Goal: Register for event/course

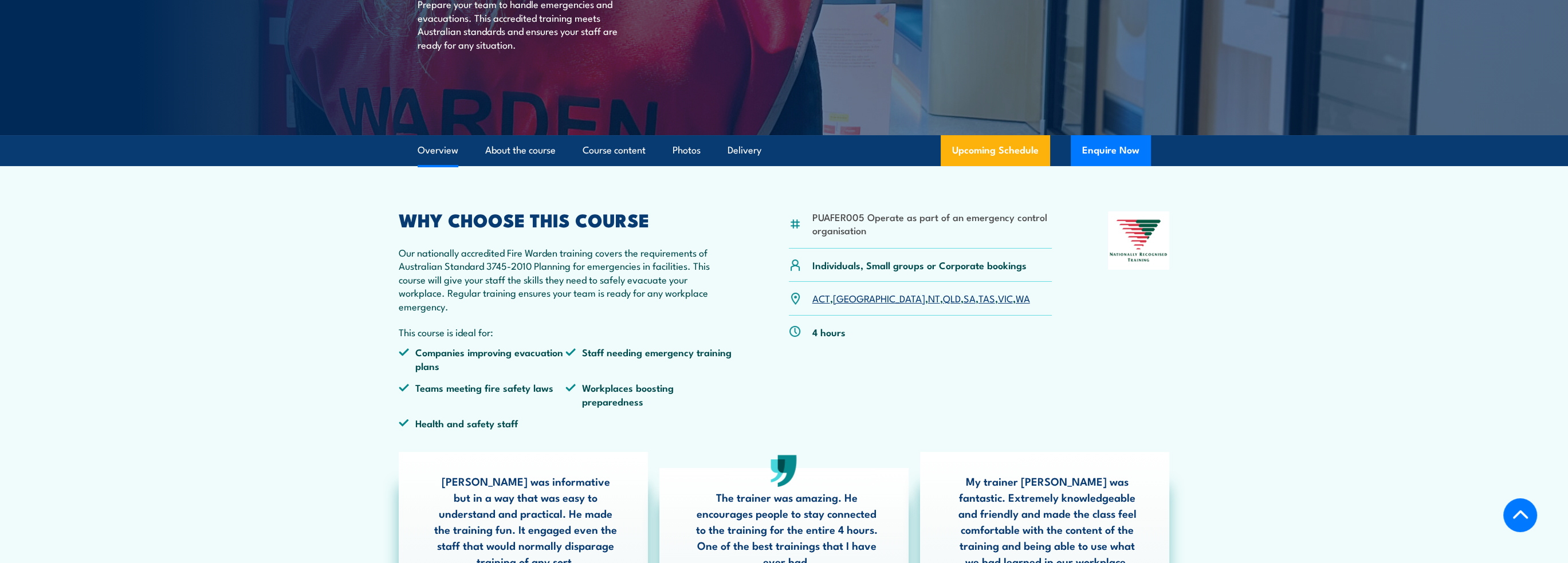
scroll to position [114, 0]
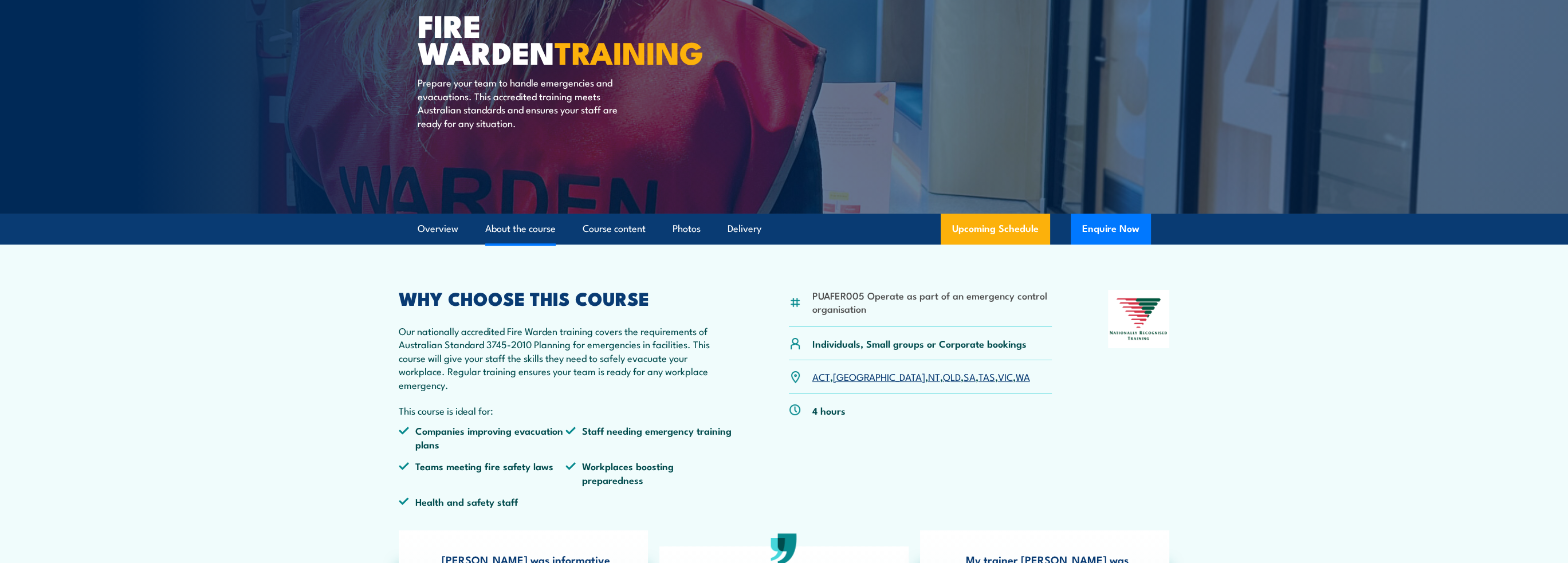
click at [533, 228] on link "About the course" at bounding box center [520, 229] width 71 height 31
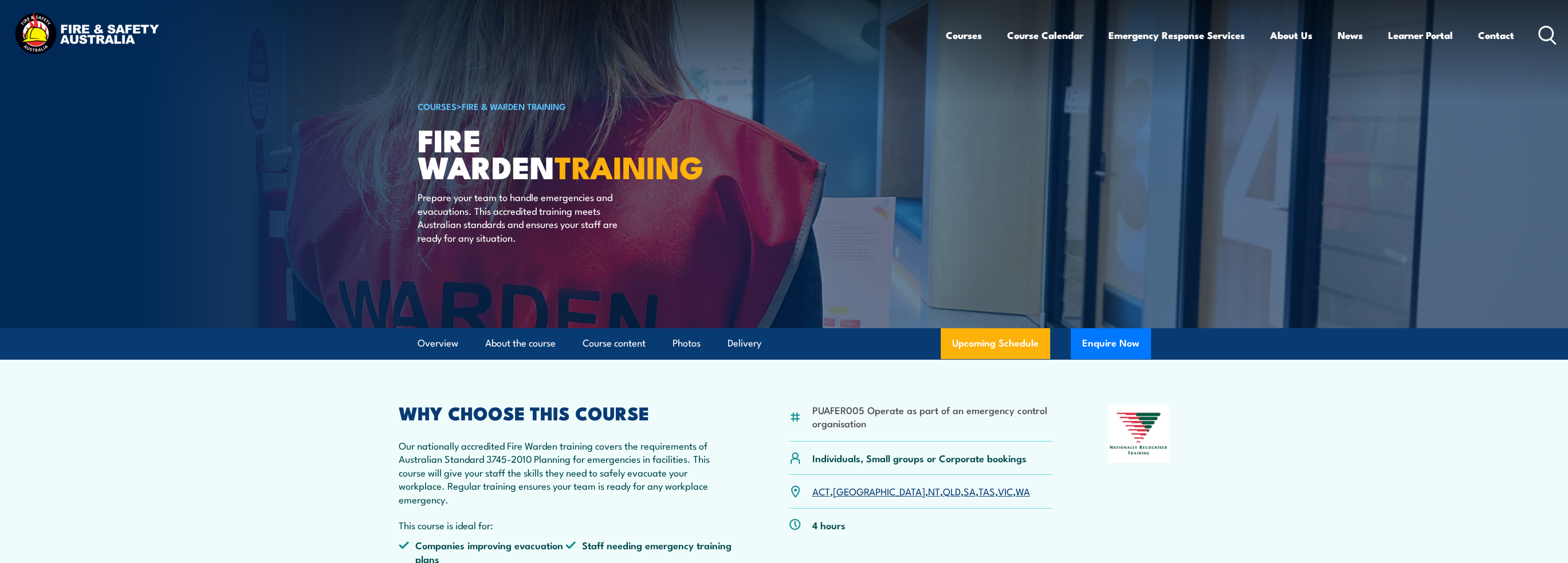
click at [438, 103] on link "COURSES" at bounding box center [436, 105] width 39 height 12
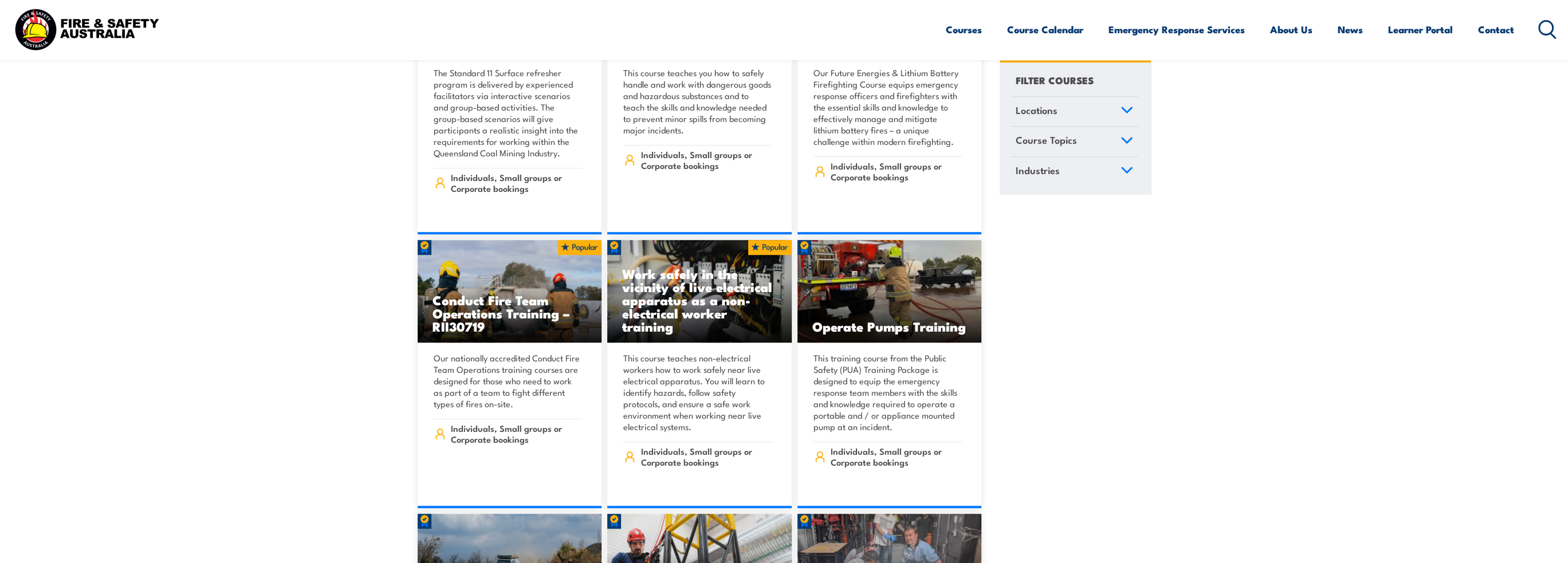
scroll to position [1660, 0]
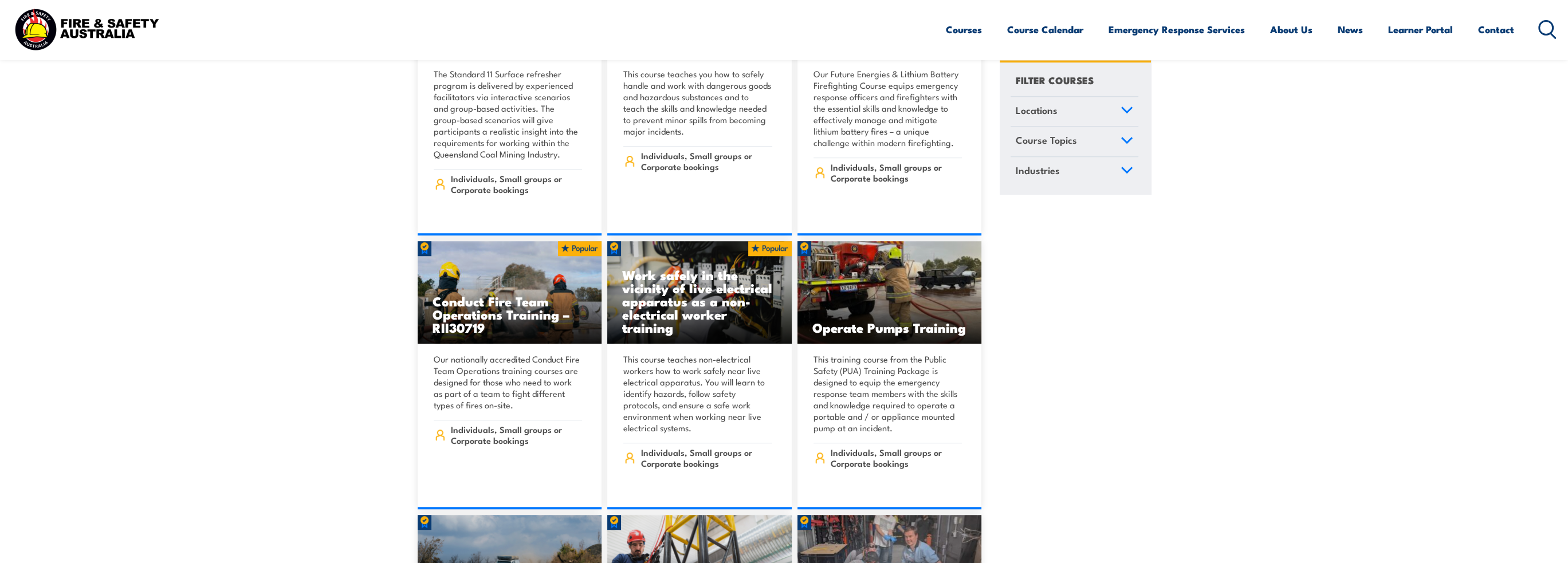
click at [1124, 139] on icon at bounding box center [1127, 140] width 10 height 5
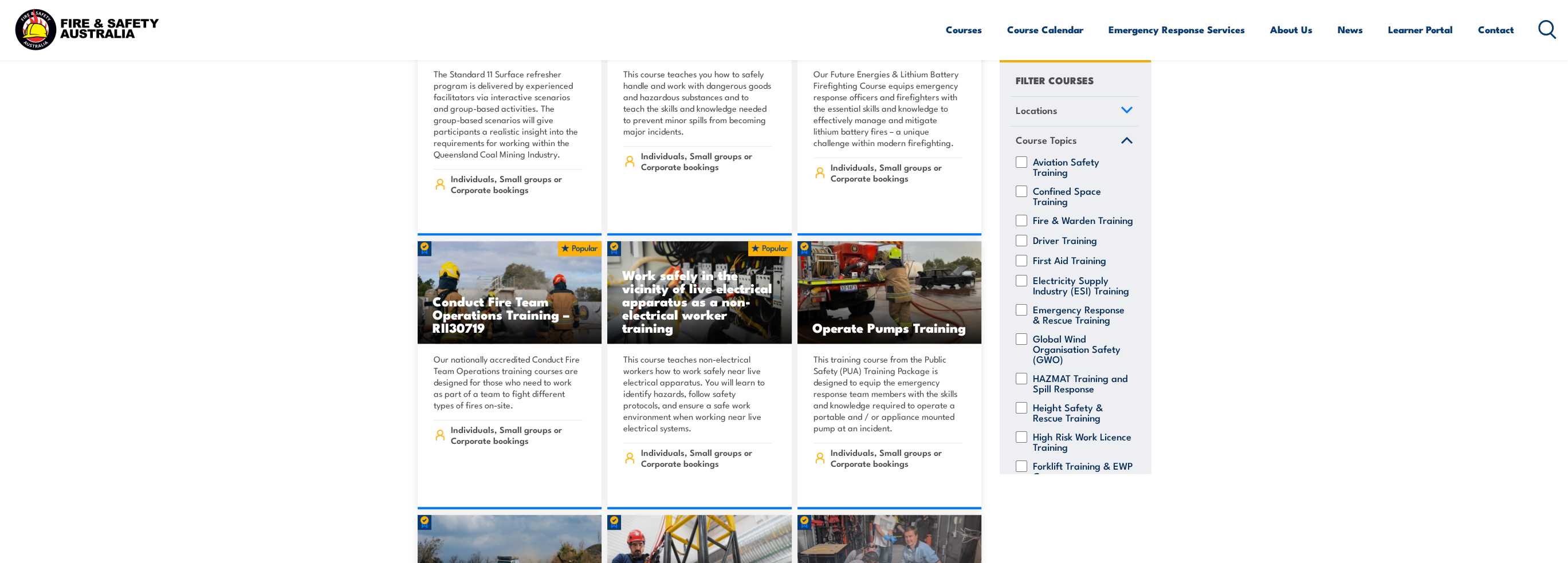
click at [1041, 225] on label "Fire & Warden Training" at bounding box center [1083, 221] width 100 height 12
click at [1027, 225] on input "Fire & Warden Training" at bounding box center [1021, 221] width 12 height 12
checkbox input "true"
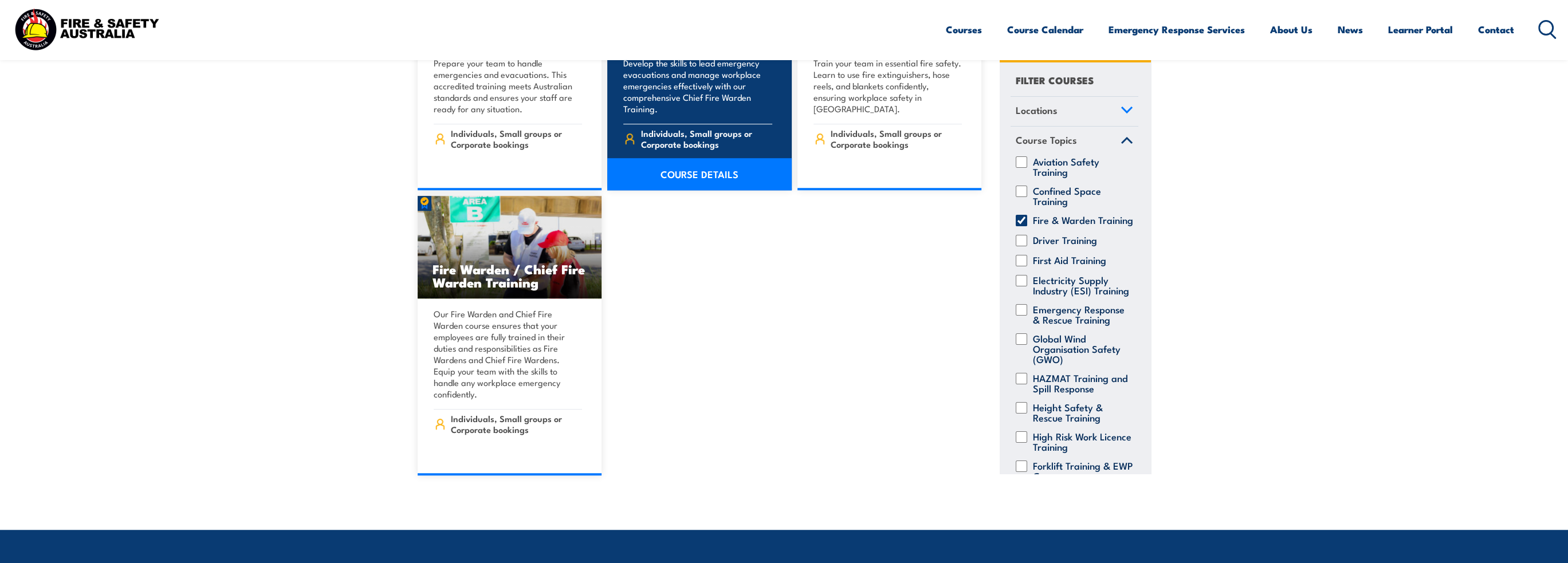
scroll to position [1603, 0]
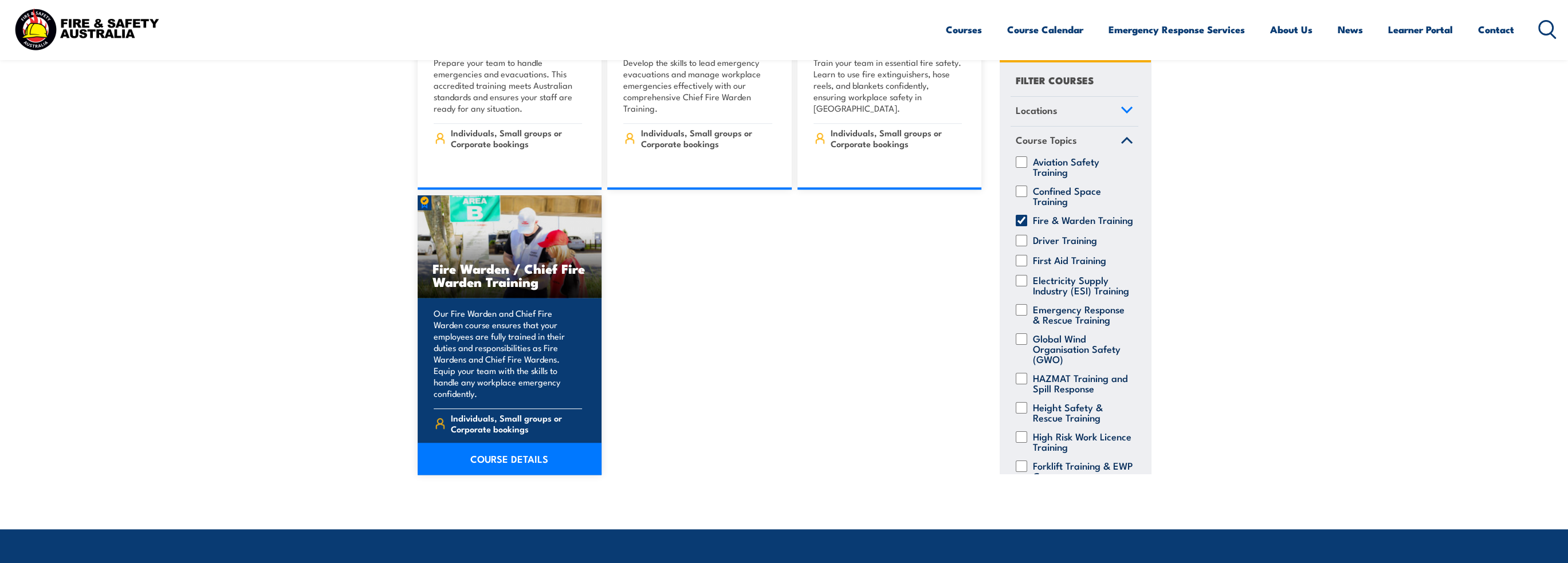
click at [520, 262] on h3 "Fire Warden / Chief Fire Warden Training" at bounding box center [509, 275] width 154 height 27
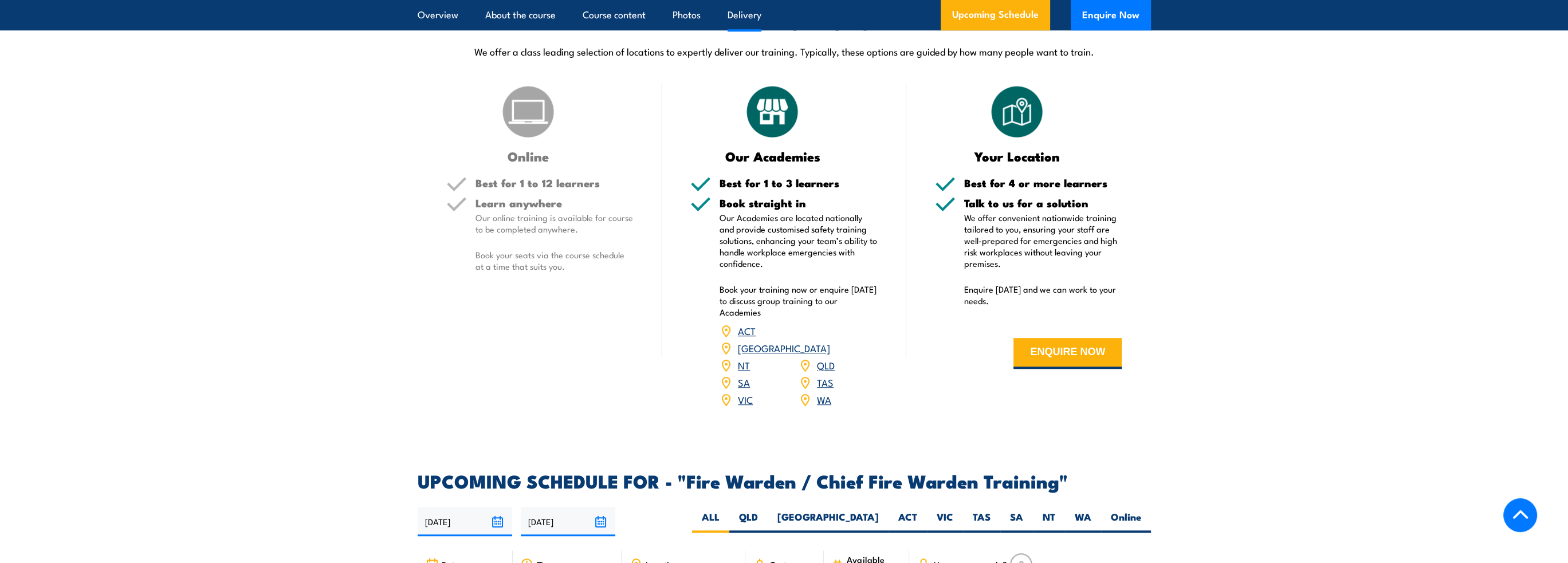
scroll to position [1717, 0]
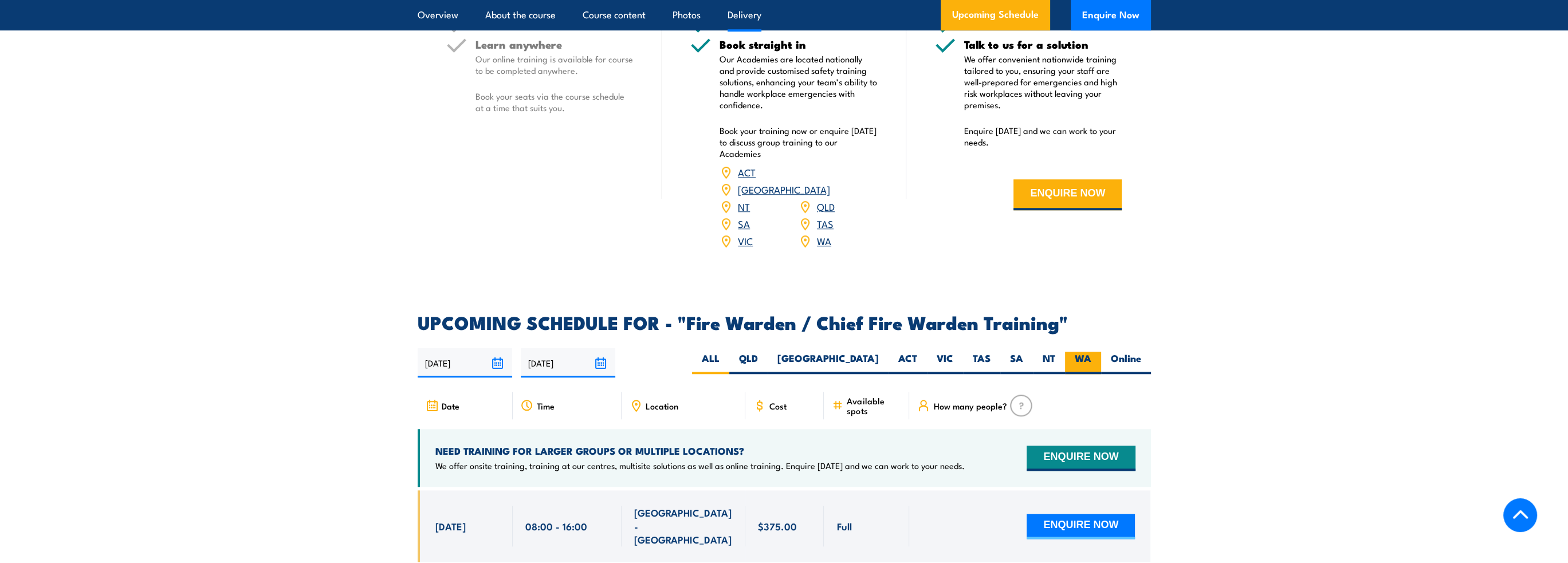
click at [1070, 354] on label "WA" at bounding box center [1082, 362] width 36 height 22
click at [1091, 354] on input "WA" at bounding box center [1094, 355] width 7 height 7
radio input "true"
click at [1120, 357] on label "Online" at bounding box center [1126, 362] width 50 height 22
click at [1141, 357] on input "Online" at bounding box center [1144, 355] width 7 height 7
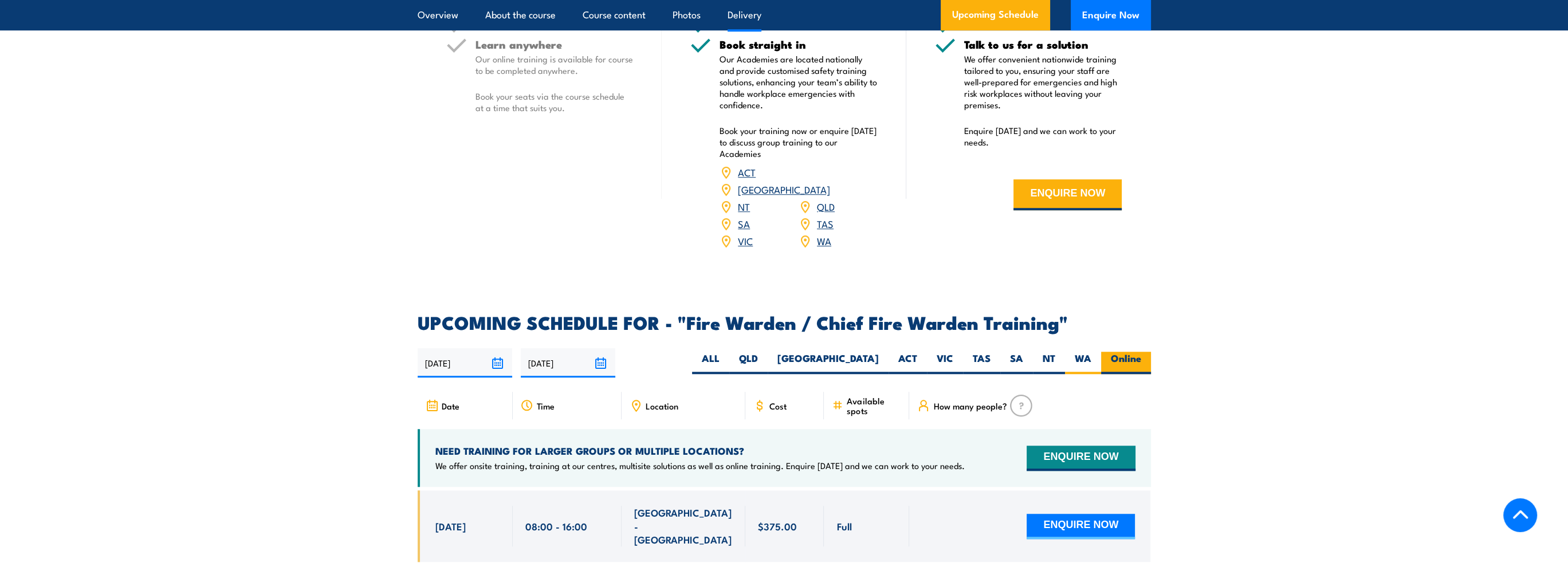
radio input "true"
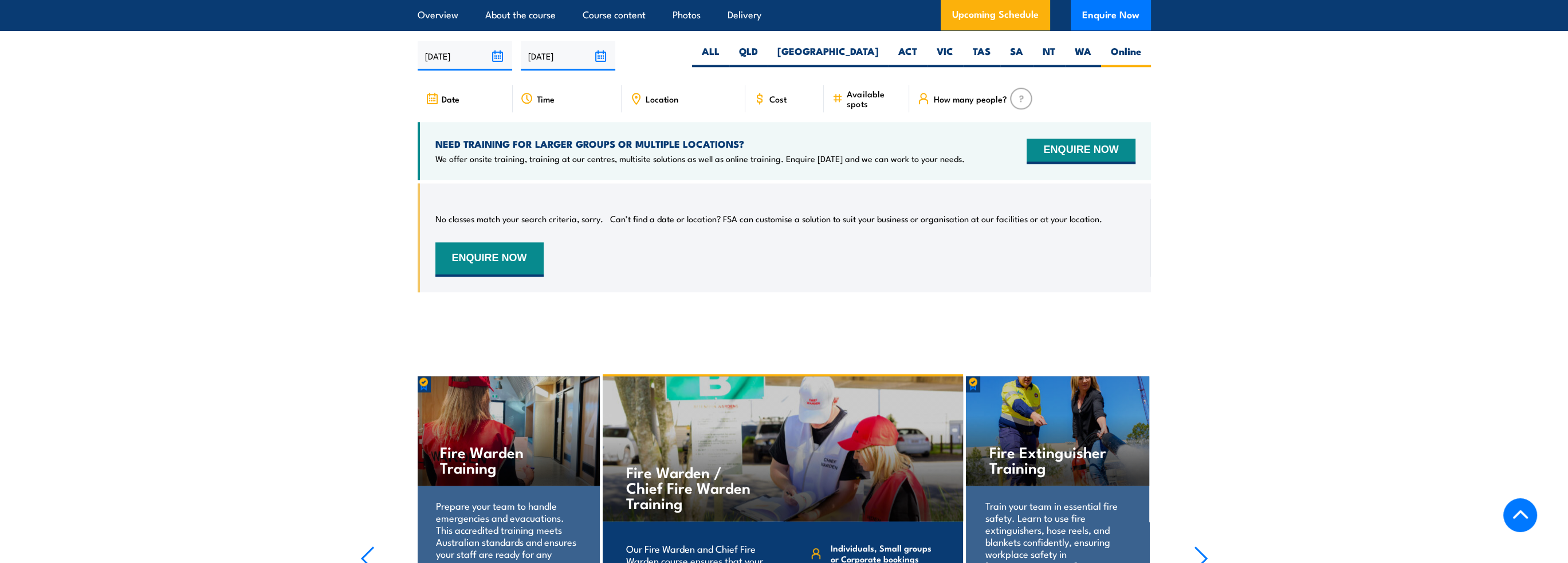
scroll to position [2027, 0]
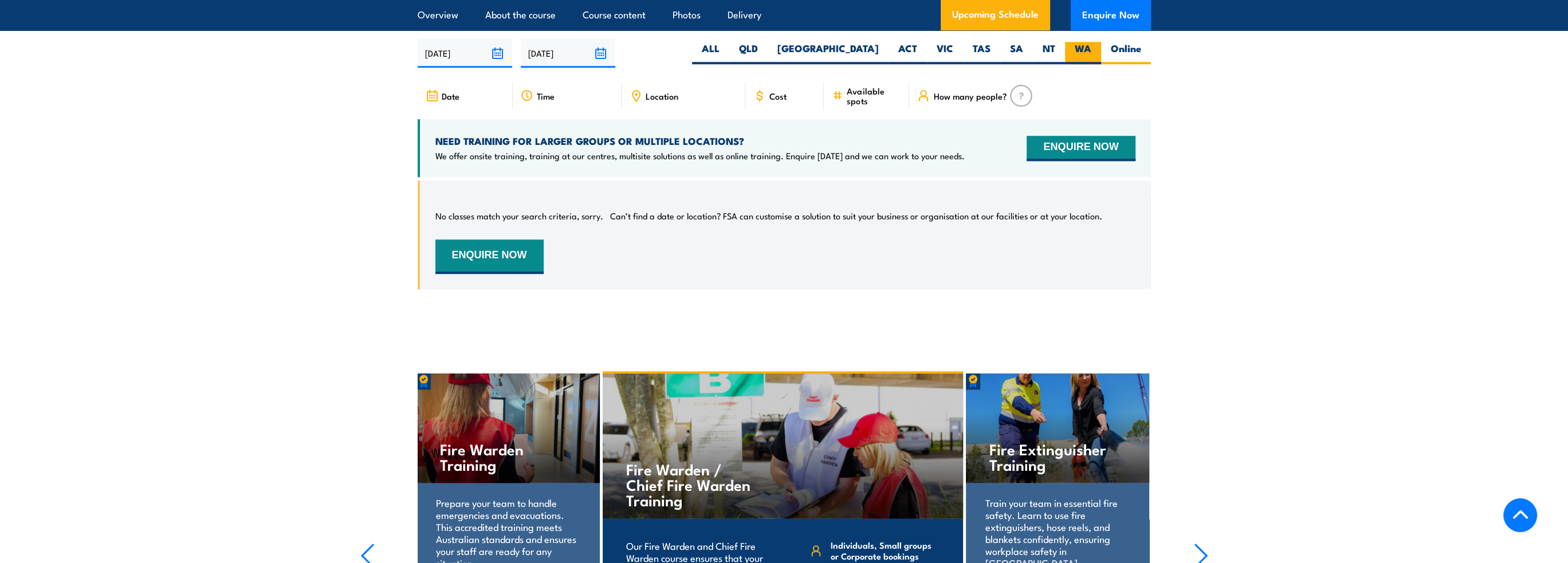
click at [1083, 56] on label "WA" at bounding box center [1082, 52] width 36 height 22
click at [1091, 49] on input "WA" at bounding box center [1094, 45] width 7 height 7
radio input "true"
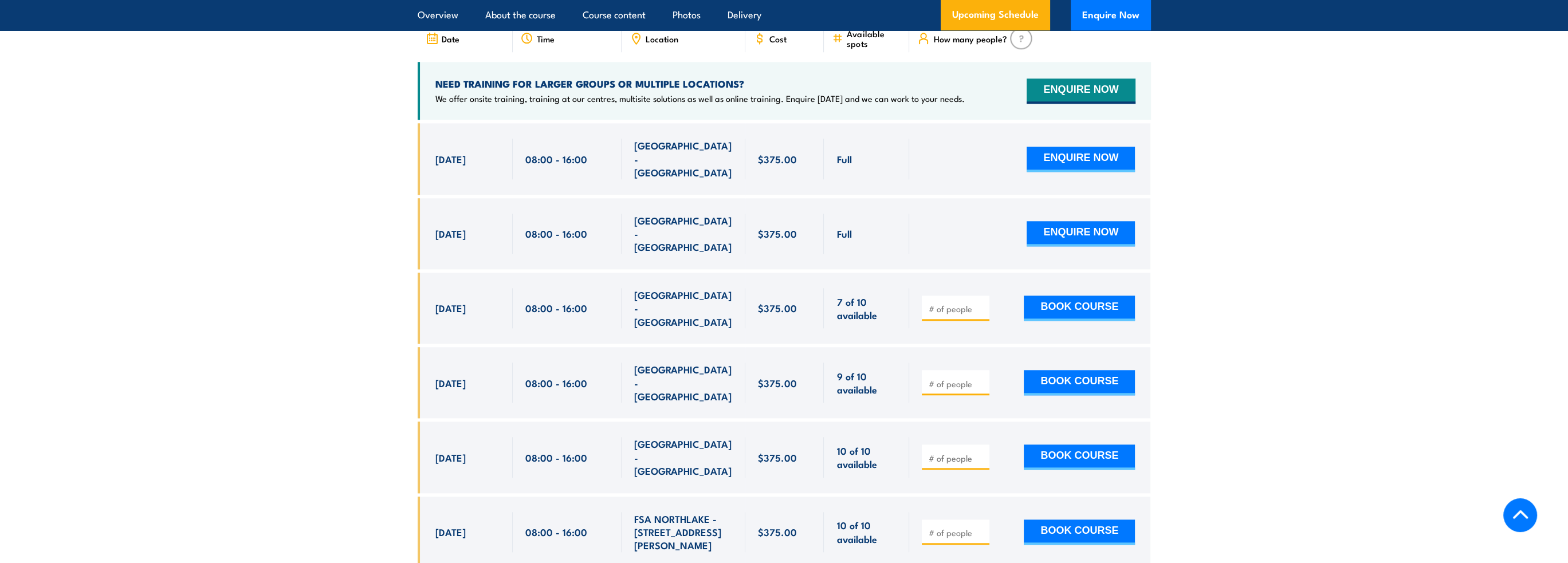
scroll to position [2027, 0]
